Goal: Task Accomplishment & Management: Complete application form

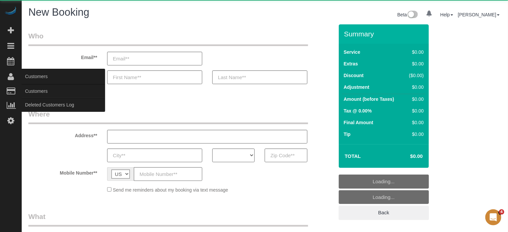
select select "4"
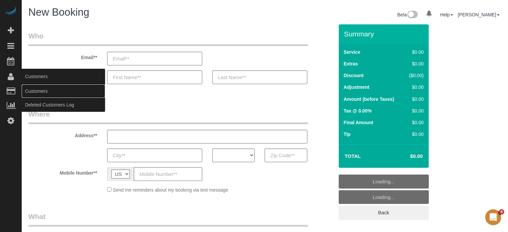
click at [28, 88] on link "Customers" at bounding box center [63, 90] width 83 height 13
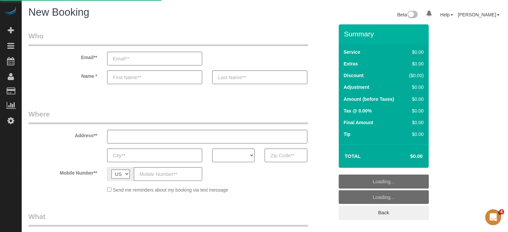
select select "object:1229"
select select "number:9"
select select "object:1247"
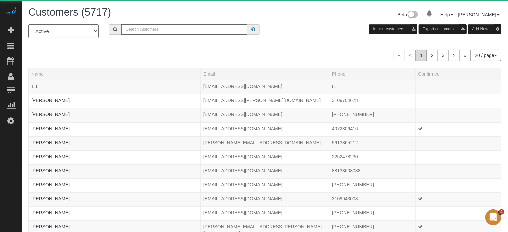
click at [179, 28] on input "text" at bounding box center [184, 29] width 126 height 10
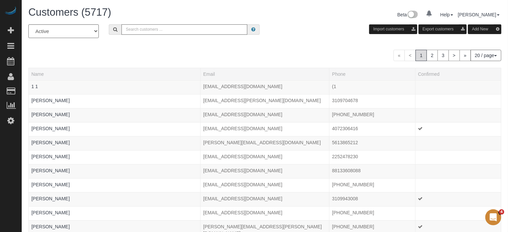
paste input "[PERSON_NAME]"
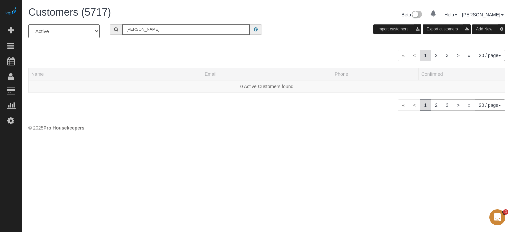
type input "[PERSON_NAME]"
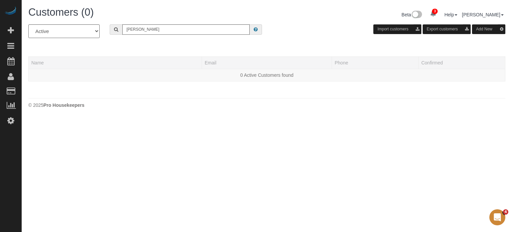
click at [494, 115] on div "Customers (0) Beta 3 Your Notifications You have 0 alerts × You have 20 to char…" at bounding box center [267, 59] width 491 height 118
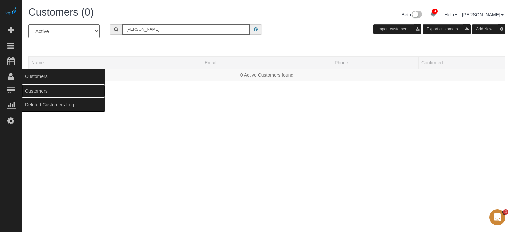
click at [31, 91] on link "Customers" at bounding box center [63, 90] width 83 height 13
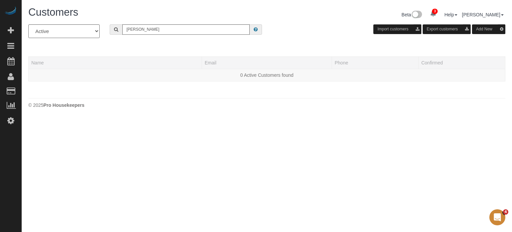
click at [484, 31] on button "Add New" at bounding box center [488, 29] width 33 height 10
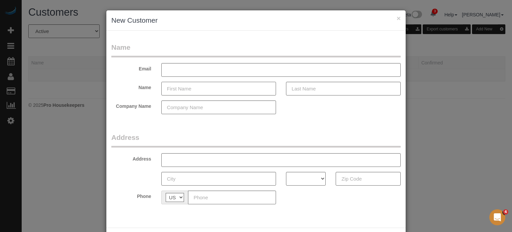
click at [195, 87] on input "text" at bounding box center [218, 89] width 115 height 14
paste input "[PERSON_NAME]"
type input "[PERSON_NAME]"
click at [188, 163] on input "text" at bounding box center [280, 160] width 239 height 14
paste input "[STREET_ADDRESS]"
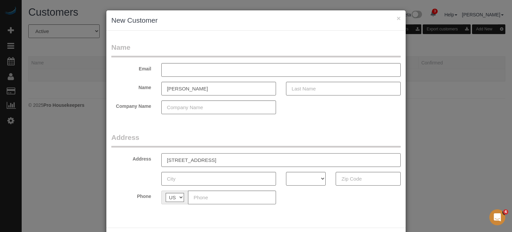
type input "[STREET_ADDRESS]"
click at [256, 180] on input "text" at bounding box center [218, 179] width 115 height 14
paste input "Stockton"
type input "Stockton"
click at [354, 184] on input "text" at bounding box center [368, 179] width 65 height 14
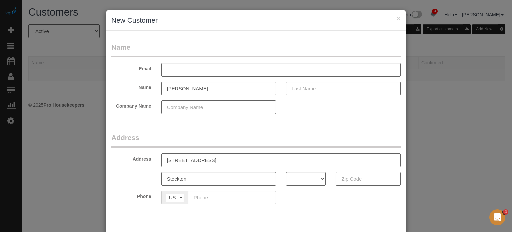
paste input "95207"
type input "95207"
click at [310, 179] on select "AK AL AR AZ CA CO CT DC DE FL [GEOGRAPHIC_DATA] HI IA ID IL IN KS [GEOGRAPHIC_D…" at bounding box center [306, 179] width 40 height 14
select select "CA"
click at [286, 172] on select "AK AL AR AZ CA CO CT DC DE FL GA HI IA ID IL IN KS KY LA MA MD ME MI MN MO MS M…" at bounding box center [306, 179] width 40 height 14
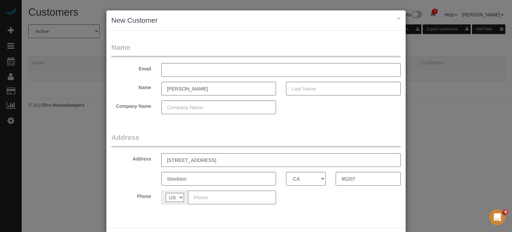
click at [205, 197] on input "text" at bounding box center [232, 197] width 88 height 14
paste input "(408) 393-6113"
type input "(408) 393-6113"
click at [199, 67] on input "text" at bounding box center [280, 70] width 239 height 14
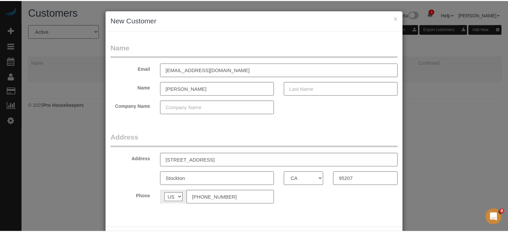
scroll to position [29, 0]
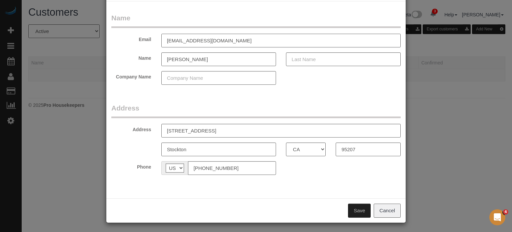
type input "ladybg174@gmail.com"
click at [358, 208] on button "Save" at bounding box center [359, 210] width 23 height 14
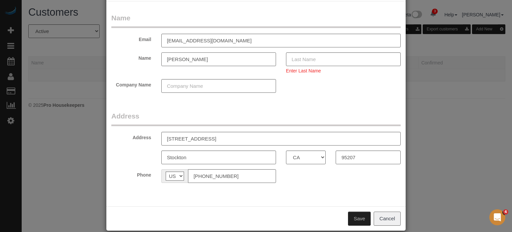
click at [191, 60] on input "Dorothy Mobley" at bounding box center [218, 59] width 115 height 14
type input "[PERSON_NAME]"
click at [339, 58] on input "text" at bounding box center [343, 59] width 115 height 14
paste input "[PERSON_NAME]"
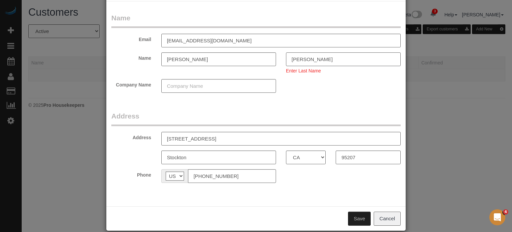
type input "[PERSON_NAME]"
click at [356, 217] on button "Save" at bounding box center [359, 218] width 23 height 14
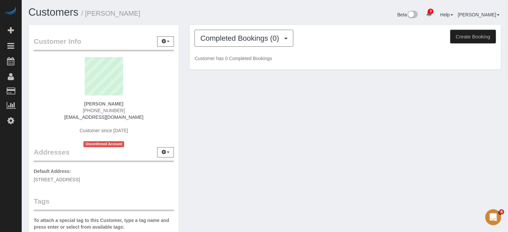
click at [463, 38] on button "Create Booking" at bounding box center [473, 37] width 46 height 14
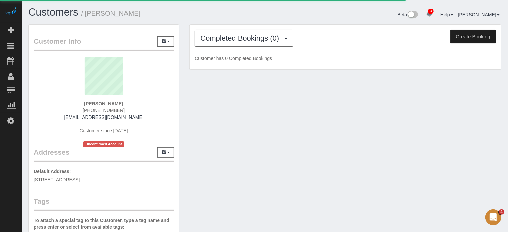
select select "CA"
select select "number:9"
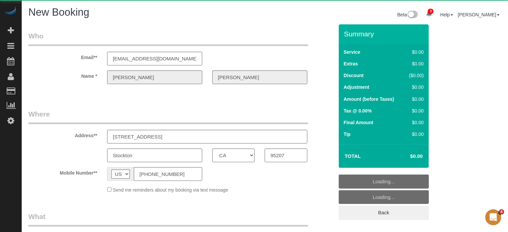
select select "object:2018"
select select "4"
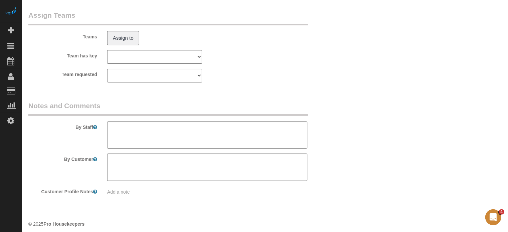
scroll to position [1213, 0]
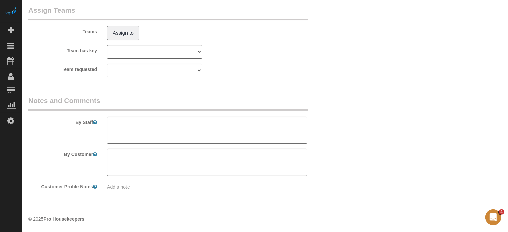
select select "object:2614"
click at [81, 131] on div "By Staff" at bounding box center [180, 120] width 315 height 48
click at [129, 128] on textarea at bounding box center [207, 129] width 200 height 27
type textarea "Priorities: Kitchen Bathroom"
click at [250, 105] on legend "Notes and Comments" at bounding box center [167, 103] width 279 height 15
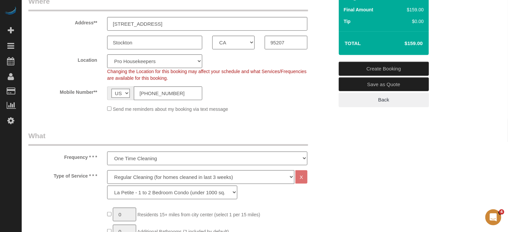
scroll to position [13, 0]
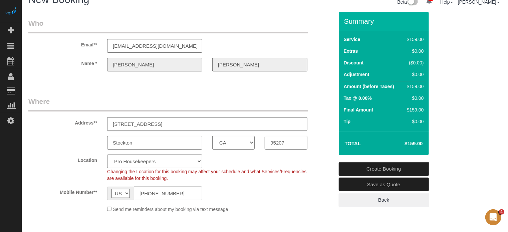
click at [174, 125] on input "[STREET_ADDRESS]" at bounding box center [207, 124] width 200 height 14
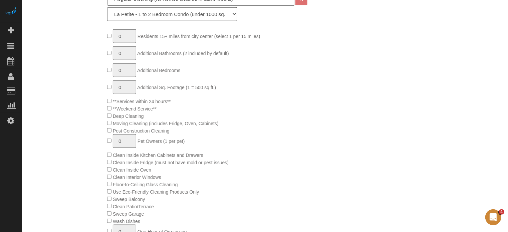
scroll to position [335, 0]
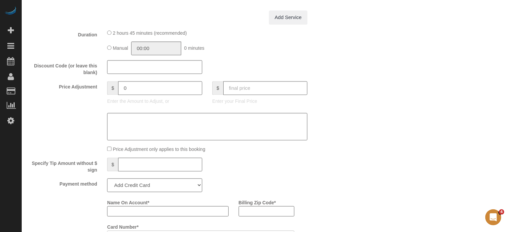
scroll to position [602, 0]
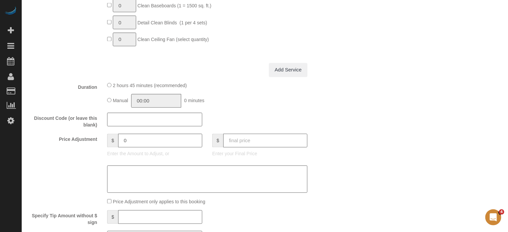
click at [269, 144] on input "text" at bounding box center [265, 141] width 84 height 14
type input "0"
click at [346, 141] on div "Who Email** ladybg174@gmail.com Name * Dorothy Mobley Where Address** 2220 Picc…" at bounding box center [264, 120] width 473 height 1395
type input "-159"
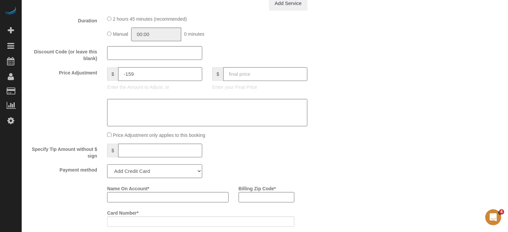
click at [147, 172] on select "Add Credit Card Cash Check Paypal" at bounding box center [154, 171] width 95 height 14
select select "string:check"
click at [107, 167] on select "Add Credit Card Cash Check Paypal" at bounding box center [154, 171] width 95 height 14
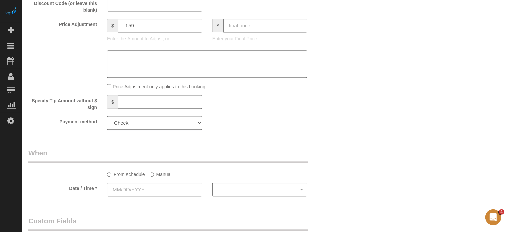
scroll to position [802, 0]
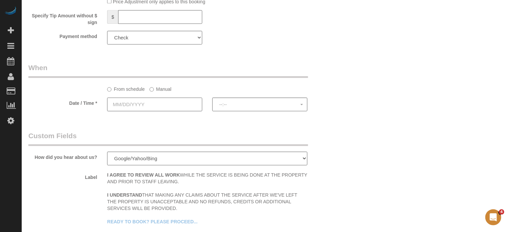
click at [129, 102] on input "text" at bounding box center [154, 104] width 95 height 14
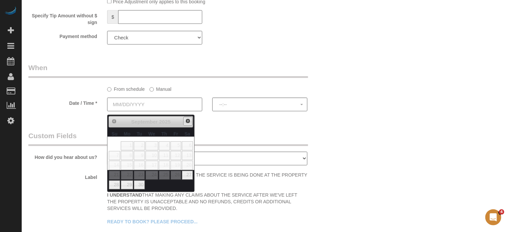
click at [188, 120] on span "Next" at bounding box center [187, 120] width 5 height 5
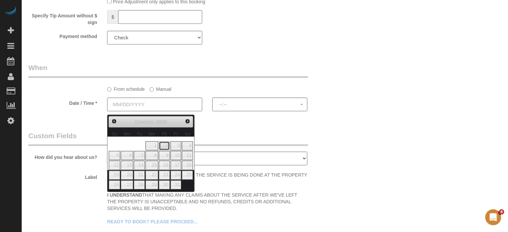
click at [165, 145] on link "2" at bounding box center [164, 145] width 11 height 9
type input "10/02/2025"
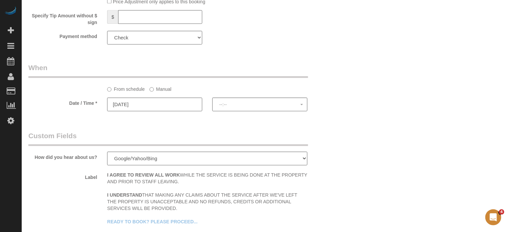
select select "spot1"
click at [158, 92] on label "Manual" at bounding box center [160, 87] width 22 height 9
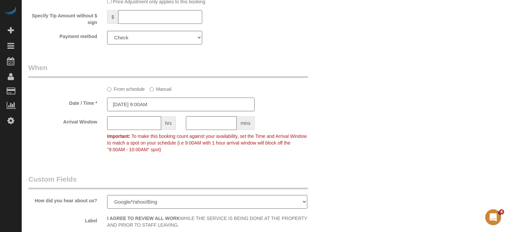
click at [150, 109] on input "10/02/2025 9:00AM" at bounding box center [180, 104] width 147 height 14
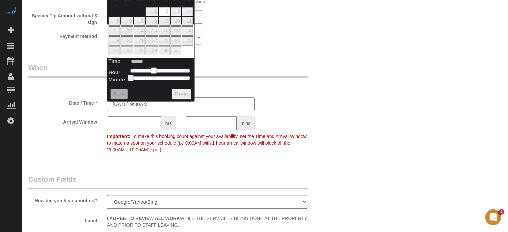
type input "10/02/2025 10:00AM"
type input "*******"
type input "10/02/2025 9:00AM"
type input "******"
click at [153, 71] on span at bounding box center [153, 70] width 6 height 6
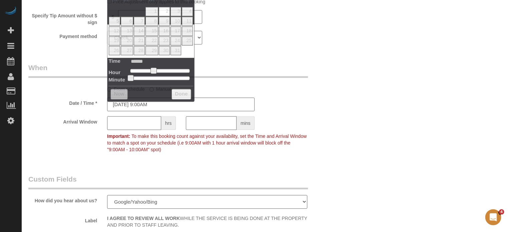
click at [129, 126] on input "text" at bounding box center [134, 123] width 54 height 14
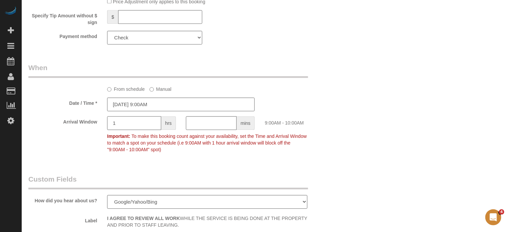
type input "1"
click at [327, 133] on div "Arrival Window 1 hrs mins 9:00AM - 10:00AM Important: To make this booking coun…" at bounding box center [180, 136] width 315 height 40
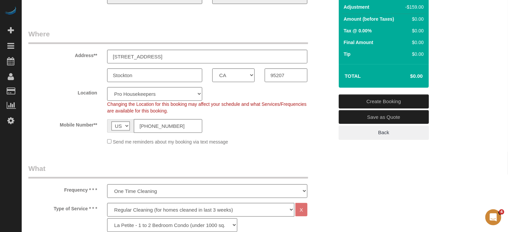
scroll to position [41, 0]
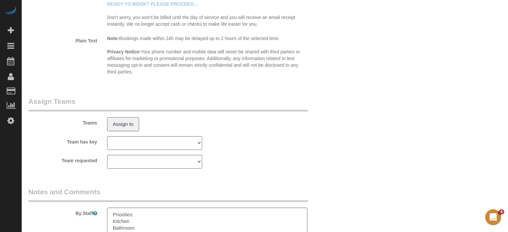
scroll to position [1156, 0]
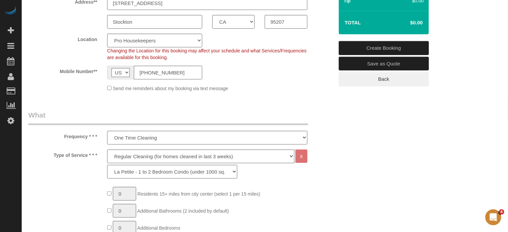
scroll to position [88, 0]
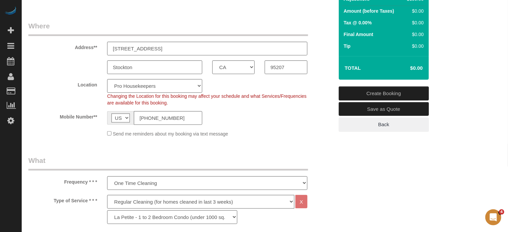
click at [382, 94] on link "Create Booking" at bounding box center [383, 93] width 90 height 14
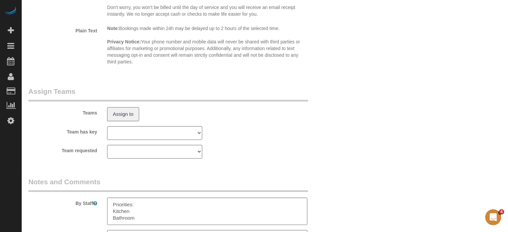
scroll to position [1126, 0]
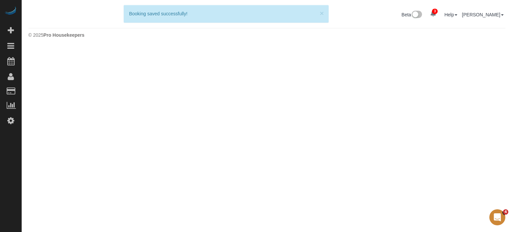
click at [507, 199] on html "3 Beta Your Notifications You have 0 alerts × You have 20 to charge for 09/23/2…" at bounding box center [256, 116] width 512 height 232
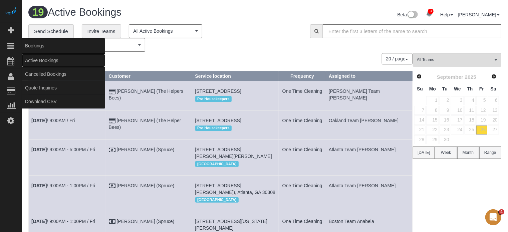
click at [33, 60] on link "Active Bookings" at bounding box center [63, 60] width 83 height 13
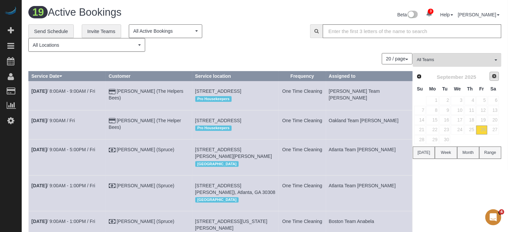
click at [493, 76] on span "Next" at bounding box center [493, 75] width 5 height 5
click at [476, 100] on link "3" at bounding box center [481, 100] width 11 height 9
click at [475, 100] on link "2" at bounding box center [469, 100] width 11 height 9
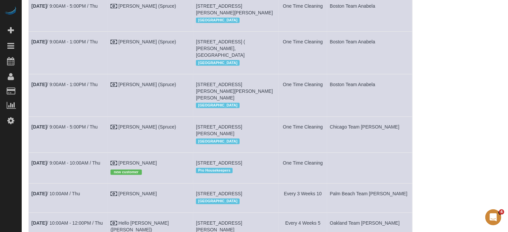
scroll to position [273, 0]
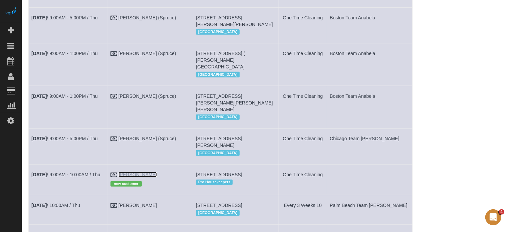
click at [143, 177] on link "Dorothy Mobley" at bounding box center [137, 174] width 38 height 5
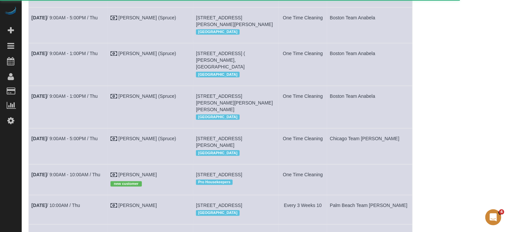
click at [22, 145] on div "17 Active Bookings Beta 3 Your Notifications You have 0 alerts × You have 20 to…" at bounding box center [265, 124] width 486 height 794
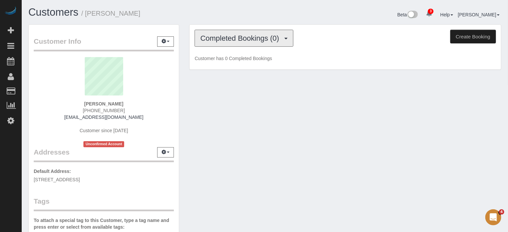
click at [235, 41] on span "Completed Bookings (0)" at bounding box center [241, 38] width 82 height 8
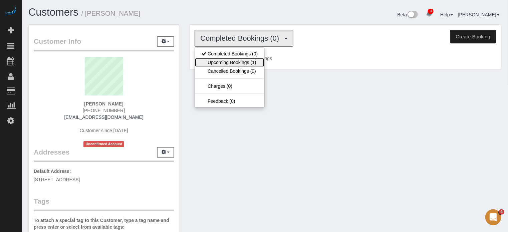
click at [236, 63] on link "Upcoming Bookings (1)" at bounding box center [229, 62] width 69 height 9
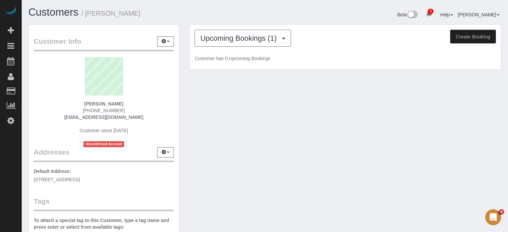
click at [184, 68] on div "Upcoming Bookings (1) Completed Bookings (0) Upcoming Bookings (1) Cancelled Bo…" at bounding box center [345, 50] width 322 height 52
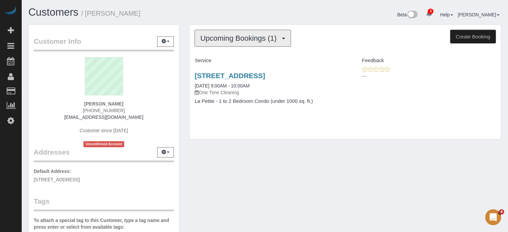
click at [223, 41] on span "Upcoming Bookings (1)" at bounding box center [240, 38] width 80 height 8
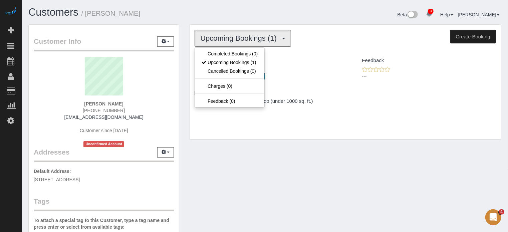
click at [241, 8] on h1 "Customers / Dorothy Mobley" at bounding box center [143, 12] width 231 height 11
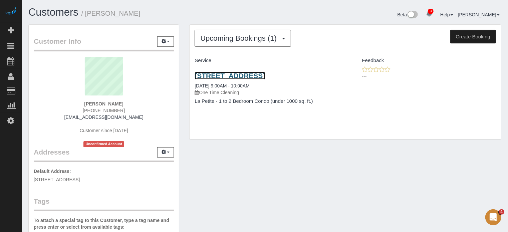
click at [248, 77] on link "2220 Piccardo Cir, Stockton, CA 95207" at bounding box center [229, 76] width 70 height 8
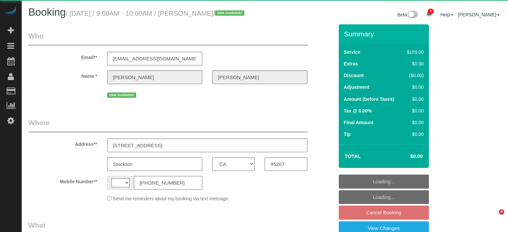
select select "CA"
select select "number:9"
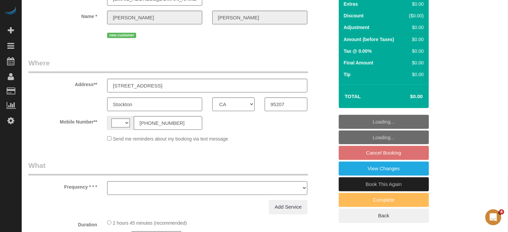
scroll to position [100, 0]
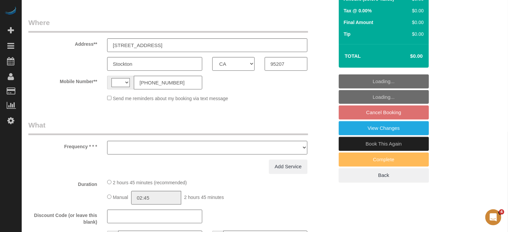
click at [359, 151] on link "Book This Again" at bounding box center [383, 144] width 90 height 14
select select "string:US"
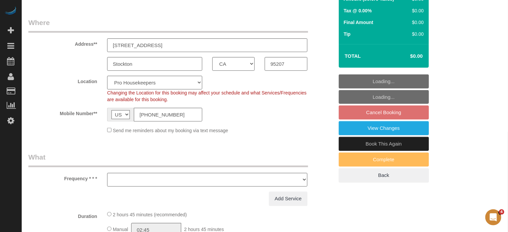
select select "4"
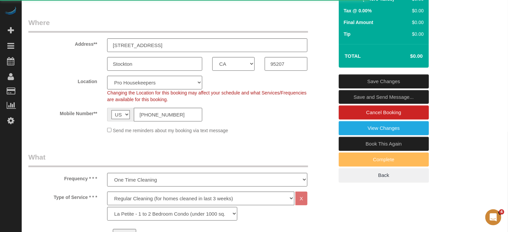
select select "object:1268"
select select "CA"
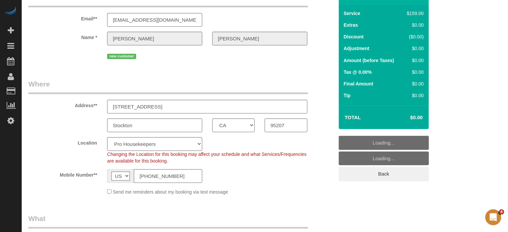
scroll to position [100, 0]
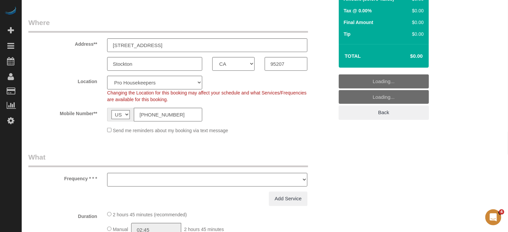
select select "number:9"
select select "string:fspay"
select select "object:2068"
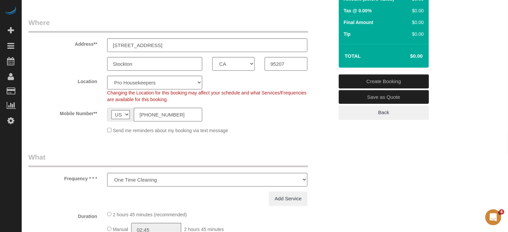
select select "4"
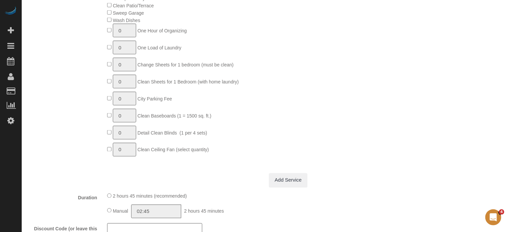
scroll to position [634, 0]
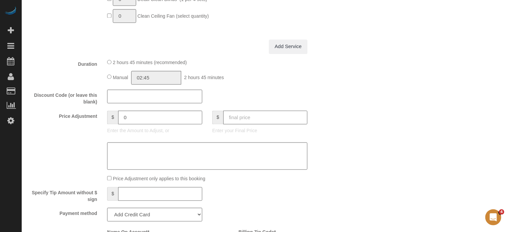
click at [263, 123] on input "text" at bounding box center [265, 118] width 84 height 14
type input "0"
click at [267, 102] on div "Discount Code (or leave this blank)" at bounding box center [180, 98] width 315 height 16
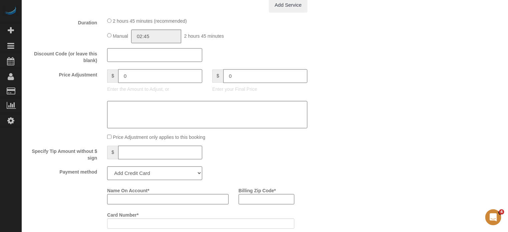
scroll to position [700, 0]
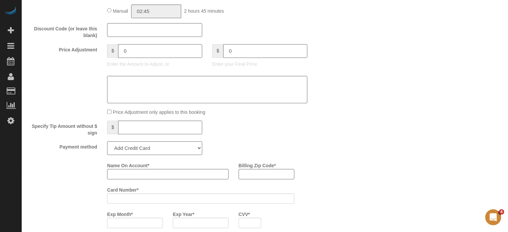
type input "-159"
click at [151, 153] on select "Add Credit Card Cash Check Paypal" at bounding box center [154, 148] width 95 height 14
select select "string:check"
click at [107, 144] on select "Add Credit Card Cash Check Paypal" at bounding box center [154, 148] width 95 height 14
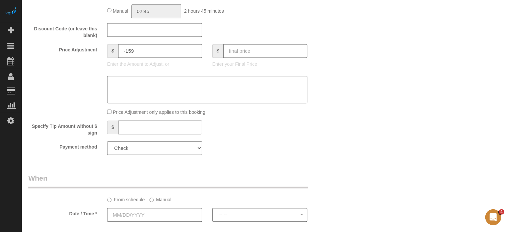
scroll to position [800, 0]
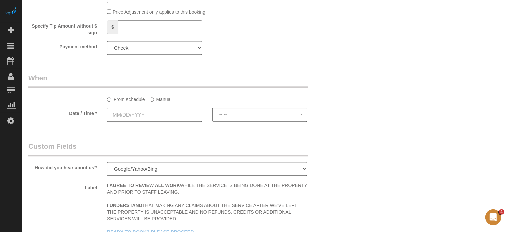
click at [153, 120] on input "text" at bounding box center [154, 115] width 95 height 14
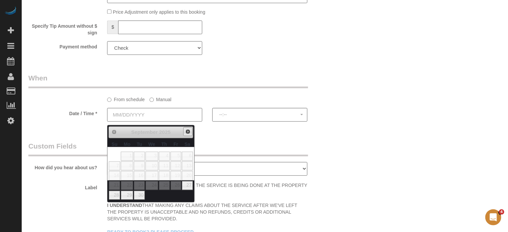
click at [185, 132] on span "Next" at bounding box center [187, 131] width 5 height 5
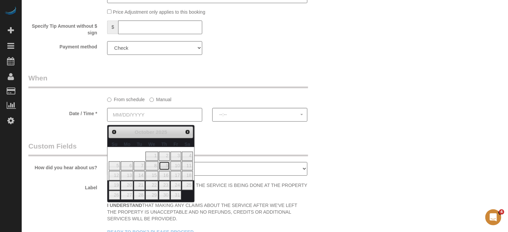
click at [168, 165] on link "9" at bounding box center [164, 165] width 11 height 9
type input "10/09/2025"
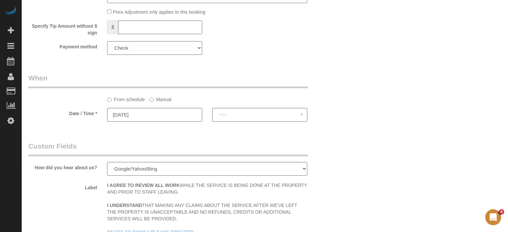
select select "spot51"
click at [163, 103] on label "Manual" at bounding box center [160, 98] width 22 height 9
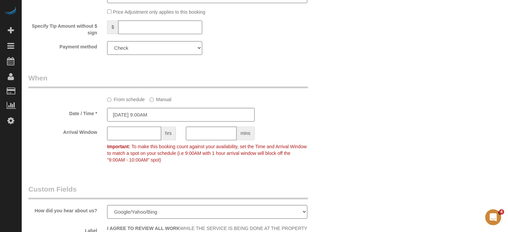
click at [139, 135] on input "text" at bounding box center [134, 133] width 54 height 14
type input "1"
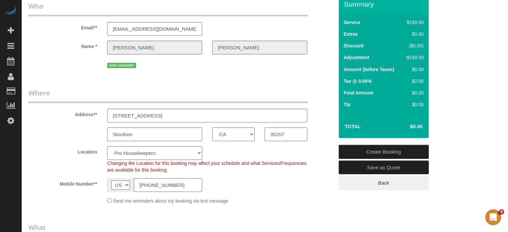
scroll to position [0, 0]
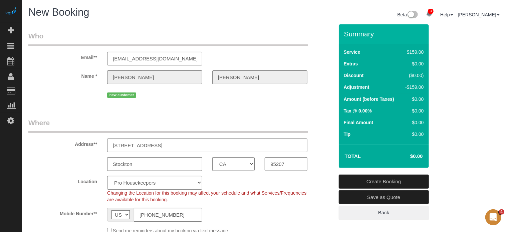
click at [374, 181] on link "Create Booking" at bounding box center [383, 181] width 90 height 14
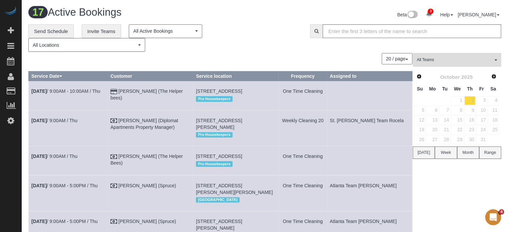
click at [243, 58] on div "20 / page 10 / page 20 / page 30 / page 40 / page 50 / page 100 / page" at bounding box center [220, 58] width 384 height 11
click at [280, 51] on div "**********" at bounding box center [163, 38] width 271 height 28
click at [274, 59] on div "20 / page 10 / page 20 / page 30 / page 40 / page 50 / page 100 / page" at bounding box center [220, 58] width 384 height 11
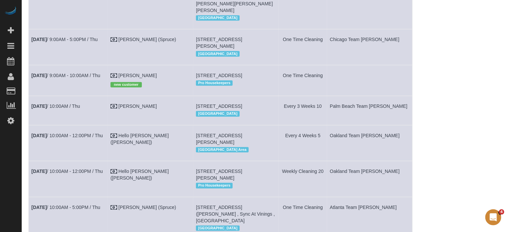
scroll to position [400, 0]
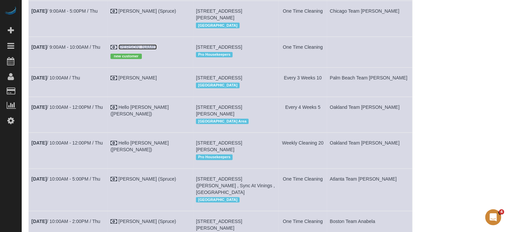
click at [156, 50] on link "Dorothy Mobley" at bounding box center [137, 46] width 38 height 5
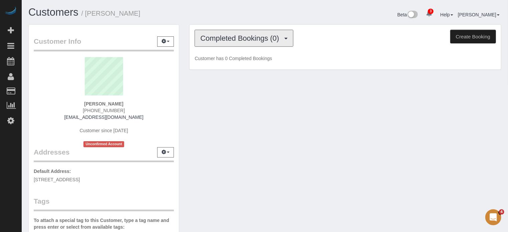
click at [209, 40] on span "Completed Bookings (0)" at bounding box center [241, 38] width 82 height 8
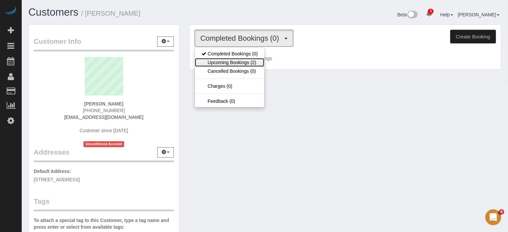
click at [228, 62] on link "Upcoming Bookings (2)" at bounding box center [229, 62] width 69 height 9
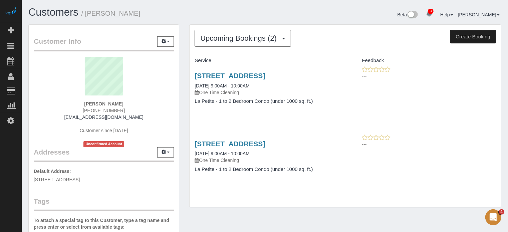
click at [102, 101] on strong "Dorothy Mobley" at bounding box center [103, 103] width 39 height 5
copy div "Dorothy Mobley"
click at [472, 130] on div "Service Feedback 2220 Piccardo Cir, Stockton, CA 95207 10/02/2025 9:00AM - 10:0…" at bounding box center [344, 120] width 301 height 130
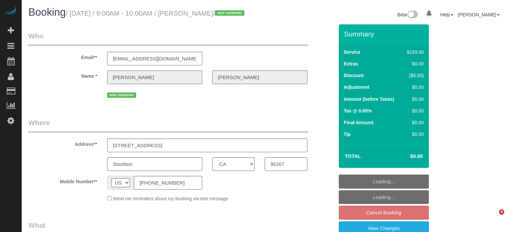
select select "CA"
select select "4"
select select "number:9"
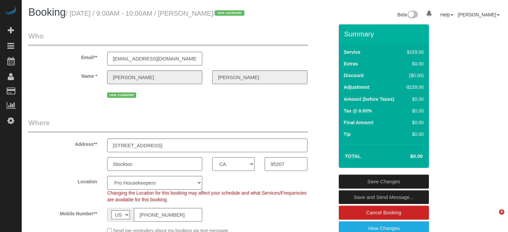
select select "object:1282"
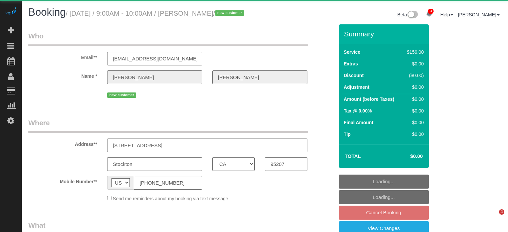
select select "CA"
select select "object:633"
select select "4"
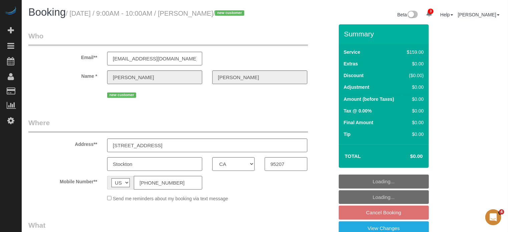
select select "number:9"
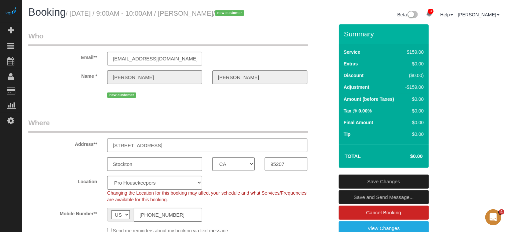
select select "object:1727"
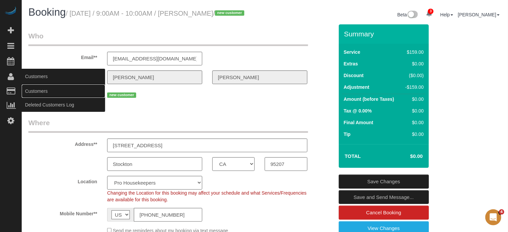
click at [35, 89] on link "Customers" at bounding box center [63, 90] width 83 height 13
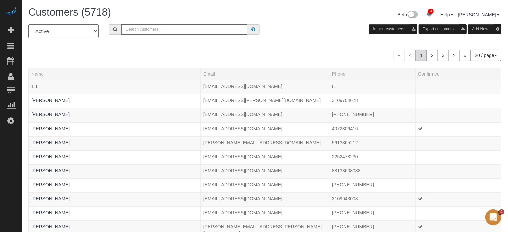
click at [141, 30] on input "text" at bounding box center [184, 29] width 126 height 10
type input "Savita Bhardwaj"
click at [159, 29] on input "Savita Bhardwaj" at bounding box center [184, 29] width 126 height 10
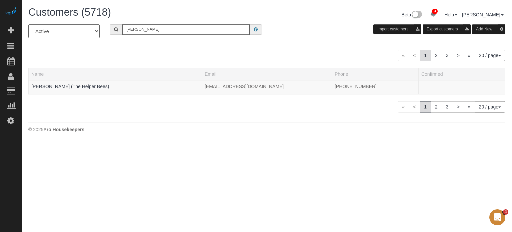
click at [135, 51] on div "« < 1 2 3 > » 20 / page 10 / page 20 / page 30 / page 40 / page 50 / page 100 /…" at bounding box center [266, 55] width 477 height 11
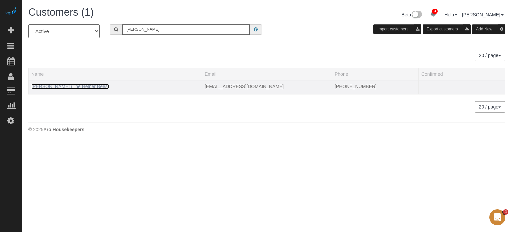
click at [62, 86] on link "Savita Bhardwaj (The Helper Bees)" at bounding box center [70, 86] width 78 height 5
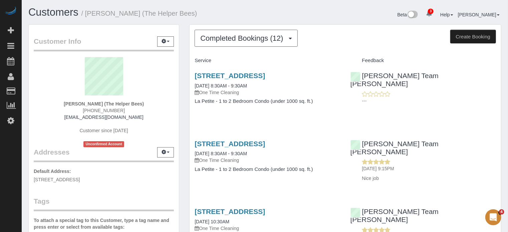
click at [208, 40] on span "Completed Bookings (12)" at bounding box center [243, 38] width 86 height 8
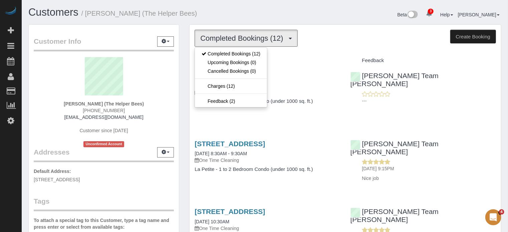
click at [221, 17] on h1 "Customers / Savita Bhardwaj (The Helper Bees)" at bounding box center [143, 12] width 231 height 11
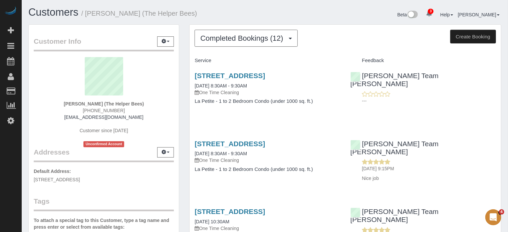
click at [182, 96] on div "Customer Info Edit Contact Info Send Message Email Preferences Special Sales Ta…" at bounding box center [103, 188] width 161 height 329
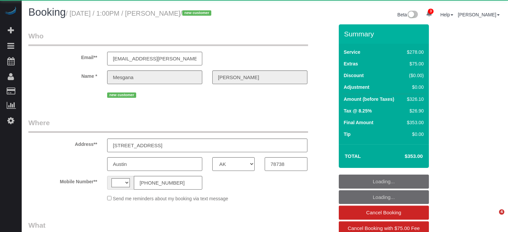
select select "[GEOGRAPHIC_DATA]"
select select "5"
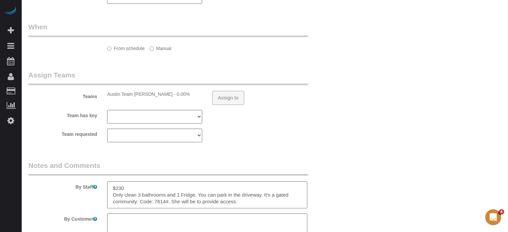
select select "string:[GEOGRAPHIC_DATA]"
select select "object:539"
select select "number:9"
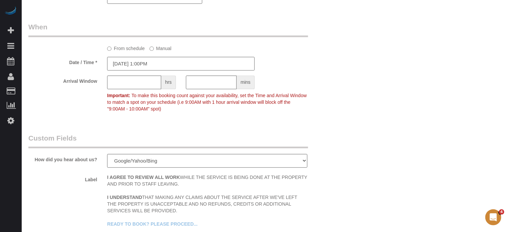
select select "object:855"
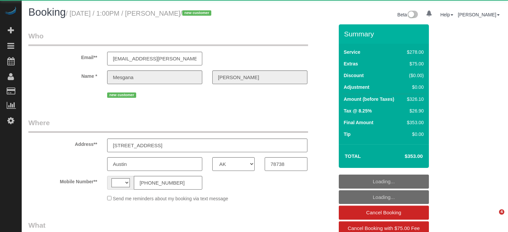
select select "[GEOGRAPHIC_DATA]"
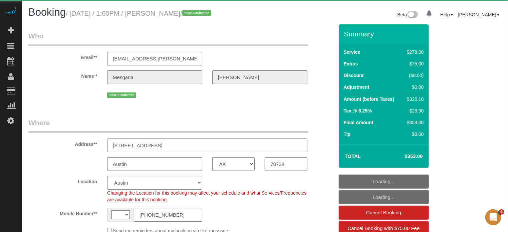
select select "object:433"
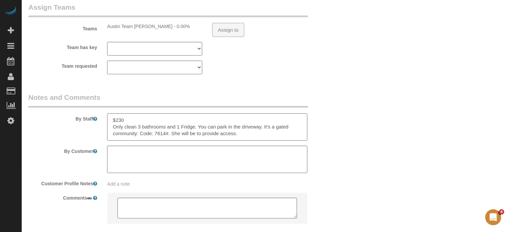
select select "string:[GEOGRAPHIC_DATA]"
select select "number:9"
select select "5"
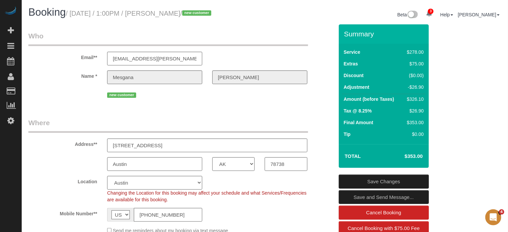
click at [61, 80] on div "Name * [GEOGRAPHIC_DATA][PERSON_NAME]" at bounding box center [180, 77] width 315 height 14
click at [187, 82] on div "Name * [GEOGRAPHIC_DATA][PERSON_NAME]" at bounding box center [180, 77] width 315 height 14
click at [61, 79] on div "Name * [GEOGRAPHIC_DATA][PERSON_NAME]" at bounding box center [180, 77] width 315 height 14
